Goal: Task Accomplishment & Management: Use online tool/utility

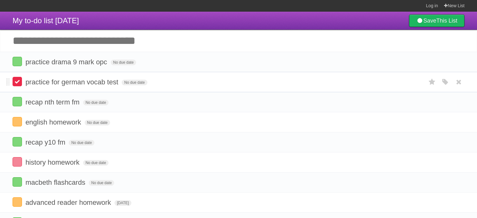
click at [14, 85] on label at bounding box center [17, 81] width 9 height 9
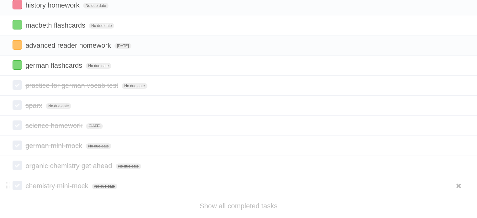
scroll to position [156, 0]
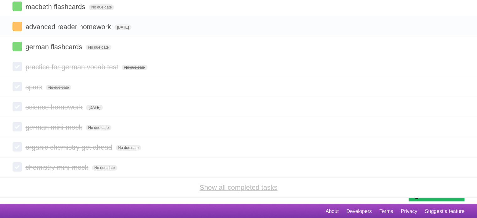
drag, startPoint x: 213, startPoint y: 194, endPoint x: 213, endPoint y: 185, distance: 9.1
click at [213, 194] on li "Show all completed tasks" at bounding box center [238, 187] width 477 height 20
click at [213, 185] on link "Show all completed tasks" at bounding box center [239, 188] width 78 height 8
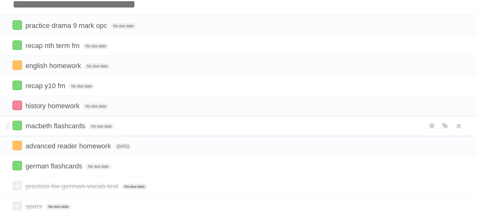
scroll to position [0, 0]
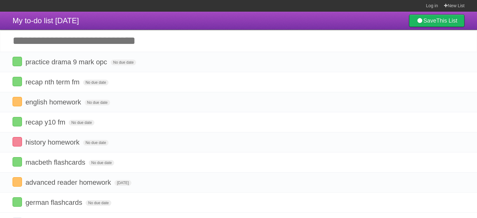
click at [100, 45] on input "Add another task" at bounding box center [238, 41] width 477 height 22
type input "**********"
click input "*********" at bounding box center [0, 0] width 0 height 0
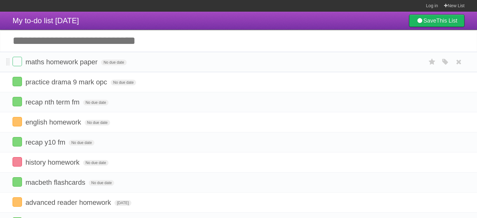
click at [446, 69] on li "maths homework paper No due date White Red Blue Green Purple Orange" at bounding box center [238, 62] width 477 height 20
click at [446, 67] on div "White Red Blue Green Purple Orange" at bounding box center [446, 62] width 12 height 10
click at [446, 65] on icon "button" at bounding box center [445, 62] width 9 height 8
click at [419, 63] on label "Orange" at bounding box center [418, 61] width 7 height 7
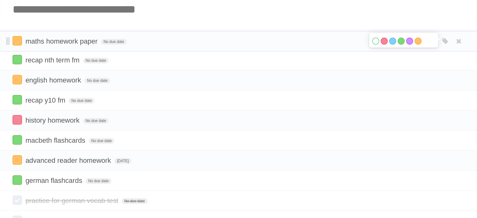
drag, startPoint x: 6, startPoint y: 31, endPoint x: 7, endPoint y: 41, distance: 10.4
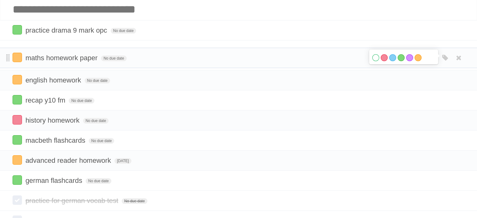
drag, startPoint x: 9, startPoint y: 30, endPoint x: 8, endPoint y: 56, distance: 26.7
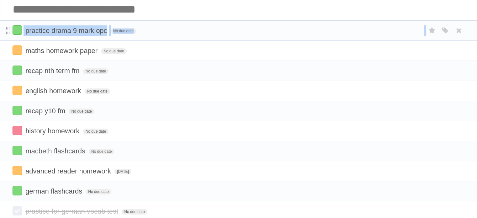
drag, startPoint x: 10, startPoint y: 49, endPoint x: 8, endPoint y: 32, distance: 16.4
click at [8, 32] on ul "practice drama 9 mark opc No due date White Red Blue Green Purple Orange maths …" at bounding box center [238, 110] width 477 height 181
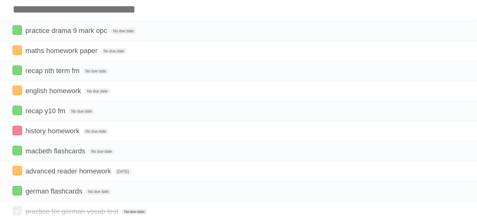
click at [234, 4] on input "Add another task" at bounding box center [238, 9] width 477 height 22
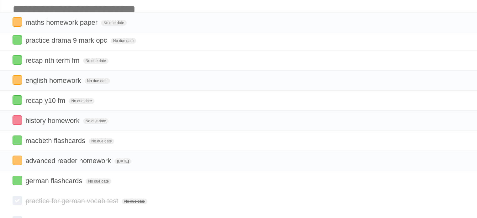
drag, startPoint x: 8, startPoint y: 50, endPoint x: 8, endPoint y: 19, distance: 31.4
